Goal: Task Accomplishment & Management: Manage account settings

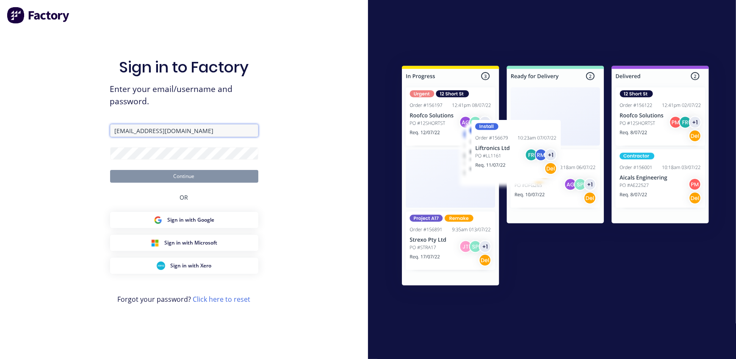
click at [157, 128] on input "[EMAIL_ADDRESS][DOMAIN_NAME]" at bounding box center [184, 130] width 148 height 13
type input "[EMAIL_ADDRESS][DOMAIN_NAME]"
click at [178, 178] on button "Continue" at bounding box center [184, 176] width 148 height 13
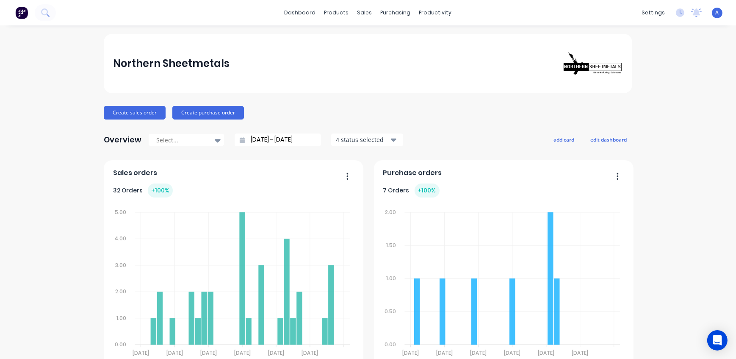
click at [658, 149] on div "Northern Sheetmetals Create sales order Create purchase order Overview Select..…" at bounding box center [368, 364] width 736 height 660
click at [389, 39] on div "Sales Orders" at bounding box center [393, 41] width 35 height 8
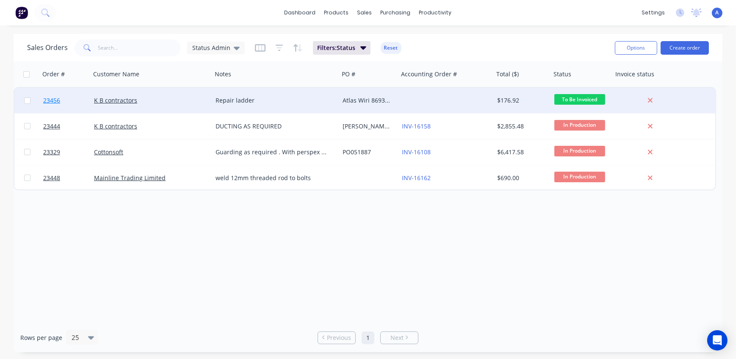
click at [53, 100] on span "23456" at bounding box center [51, 100] width 17 height 8
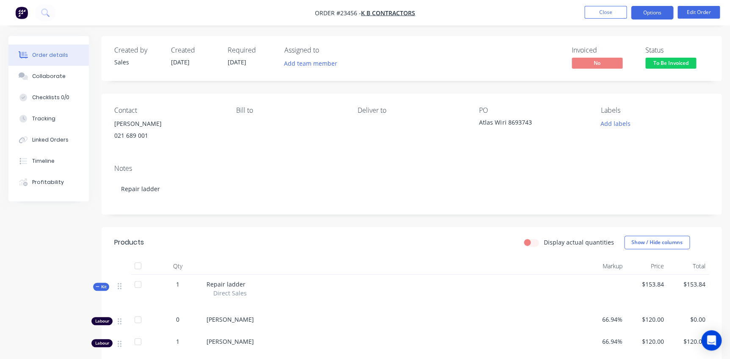
click at [651, 12] on button "Options" at bounding box center [652, 13] width 42 height 14
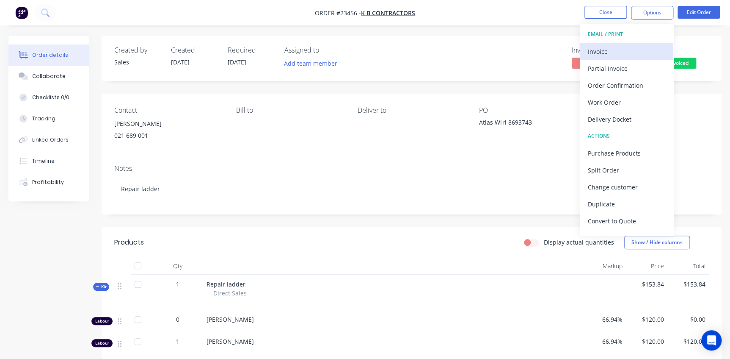
click at [614, 55] on div "Invoice" at bounding box center [627, 51] width 78 height 12
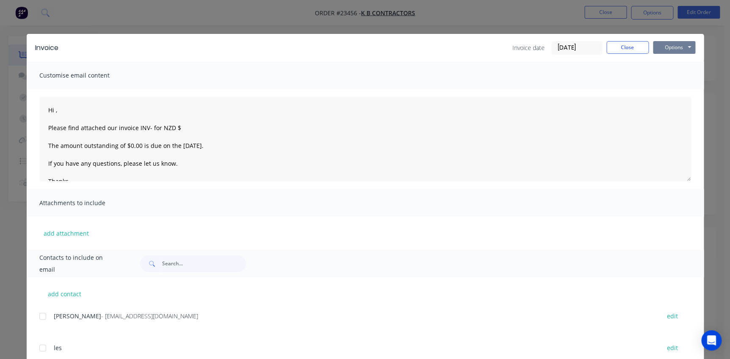
click at [661, 45] on button "Options" at bounding box center [674, 47] width 42 height 13
click at [669, 76] on button "Print" at bounding box center [680, 76] width 54 height 14
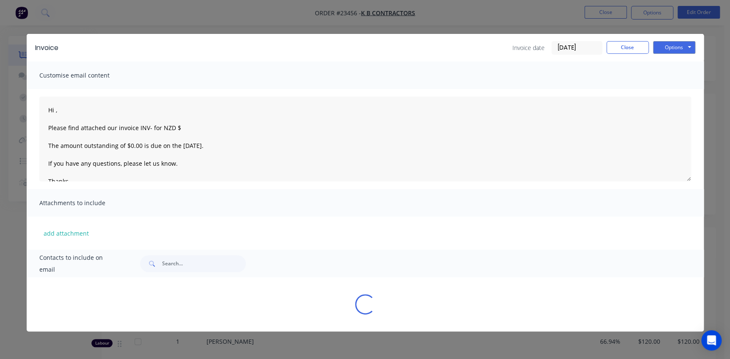
type textarea "Hi , Please find attached our invoice INV- for NZD $ The amount outstanding of …"
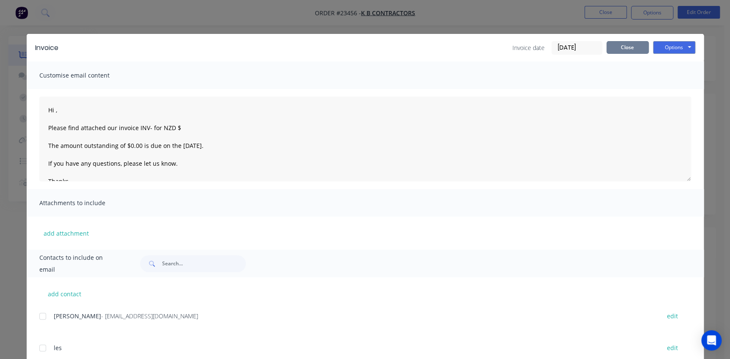
click at [628, 48] on button "Close" at bounding box center [628, 47] width 42 height 13
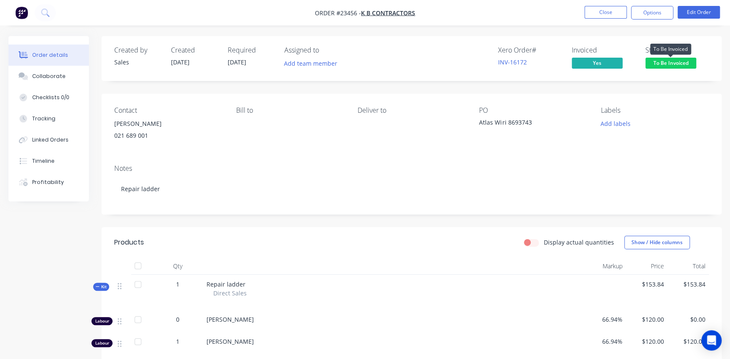
click at [676, 63] on span "To Be Invoiced" at bounding box center [671, 63] width 51 height 11
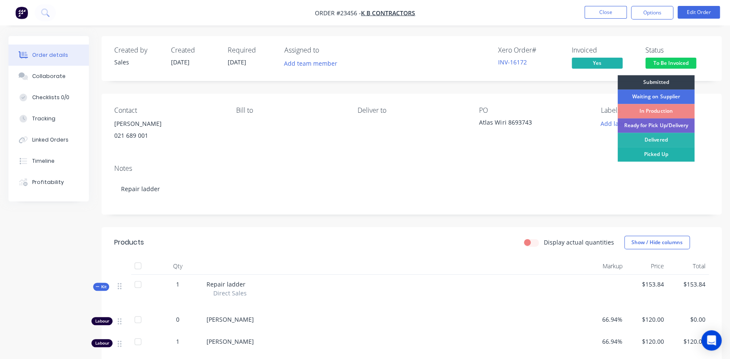
click at [668, 155] on div "Picked Up" at bounding box center [656, 154] width 77 height 14
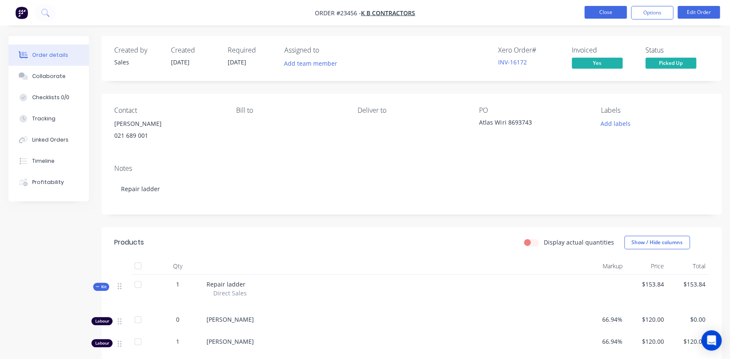
click at [618, 14] on button "Close" at bounding box center [606, 12] width 42 height 13
